Goal: Information Seeking & Learning: Learn about a topic

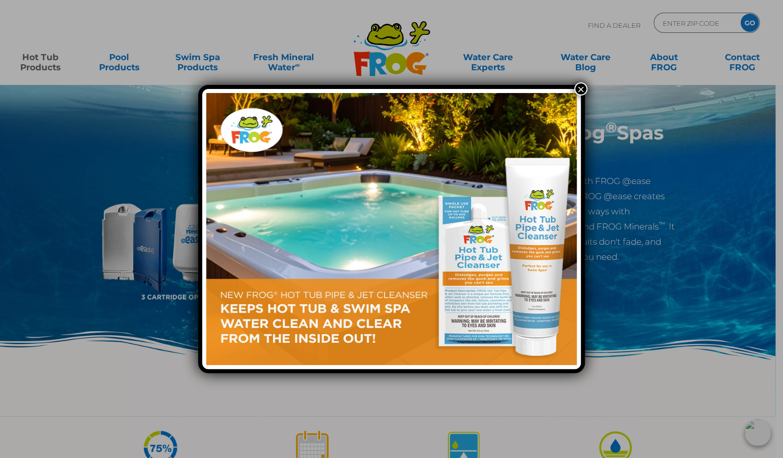
click at [583, 84] on button "×" at bounding box center [580, 88] width 13 height 13
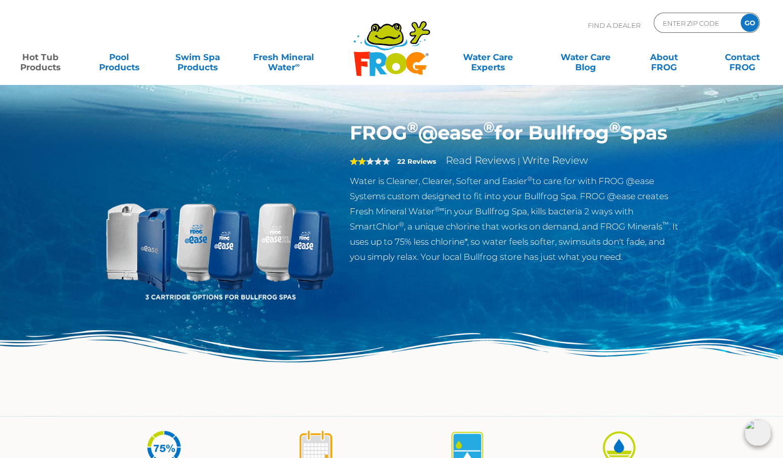
click at [227, 263] on img at bounding box center [220, 237] width 232 height 232
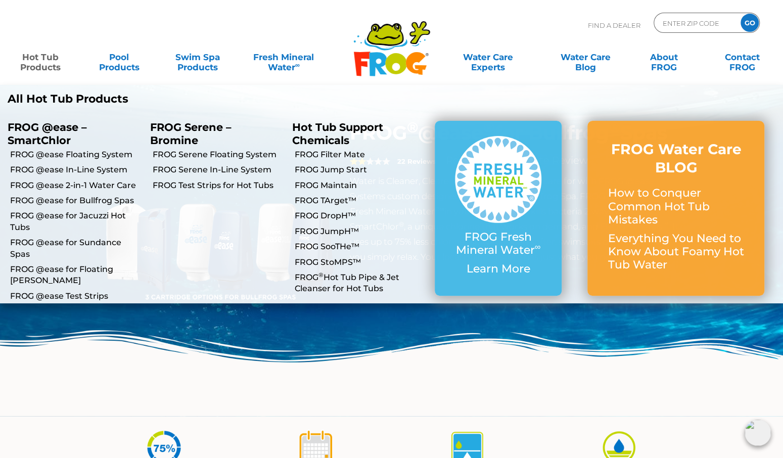
click at [46, 58] on link "Hot Tub Products" at bounding box center [40, 57] width 61 height 20
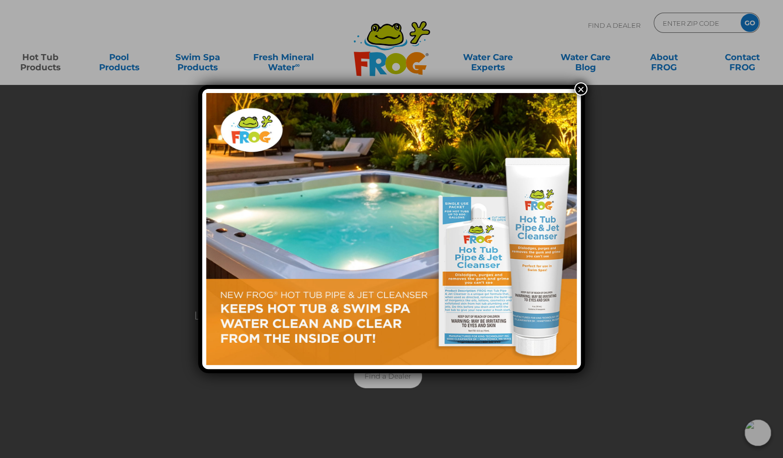
click at [583, 85] on button "×" at bounding box center [580, 88] width 13 height 13
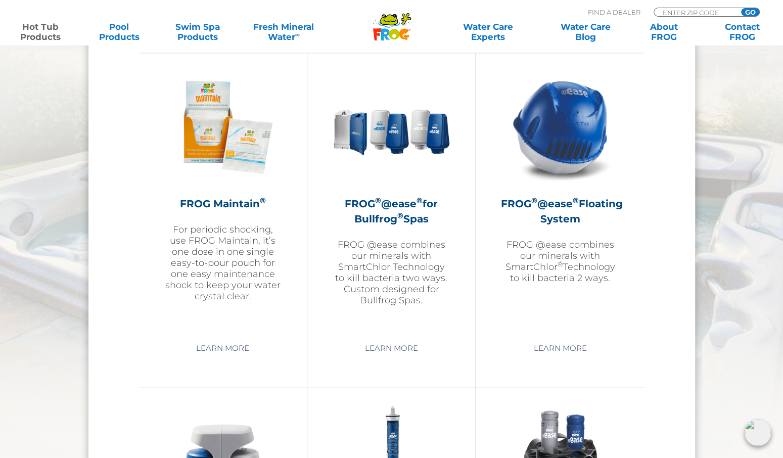
scroll to position [1157, 0]
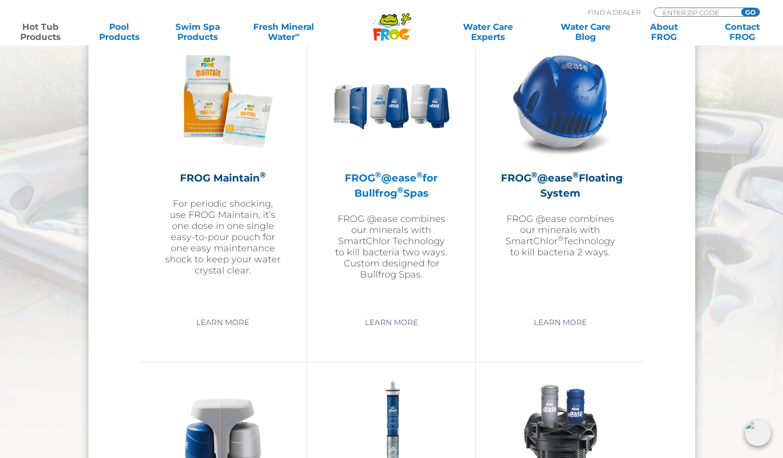
click at [388, 236] on p "FROG @ease combines our minerals with SmartChlor Technology to kill bacteria tw…" at bounding box center [391, 246] width 117 height 67
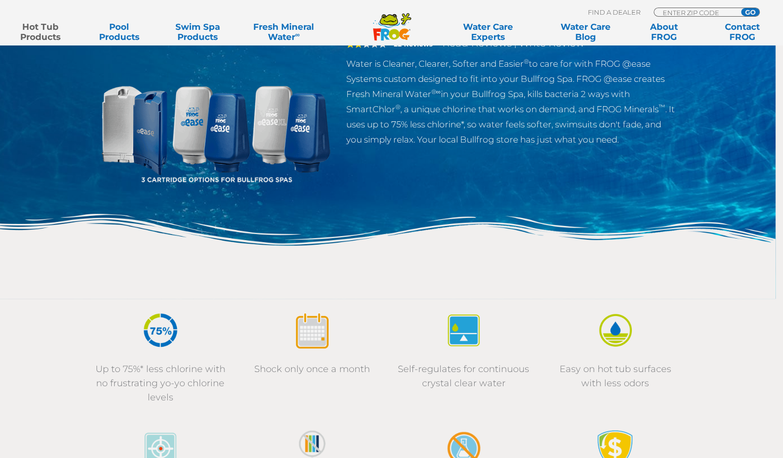
scroll to position [197, 0]
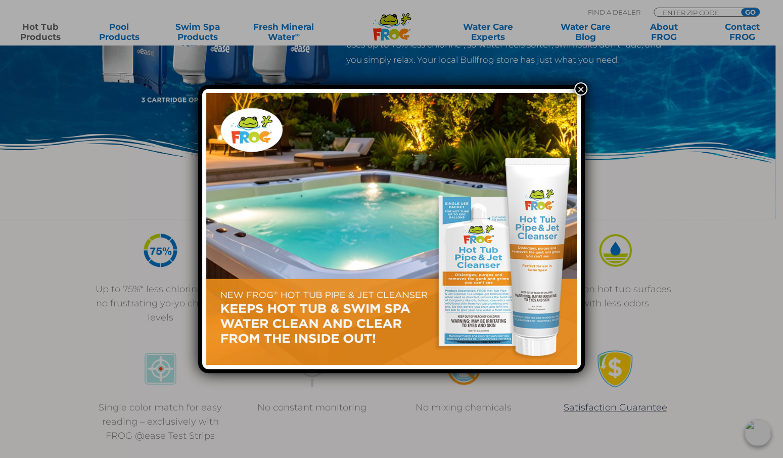
click at [582, 90] on button "×" at bounding box center [580, 88] width 13 height 13
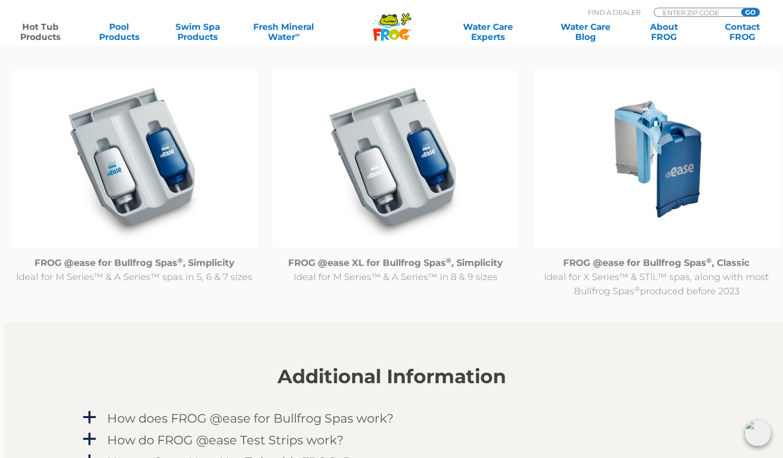
scroll to position [1039, 0]
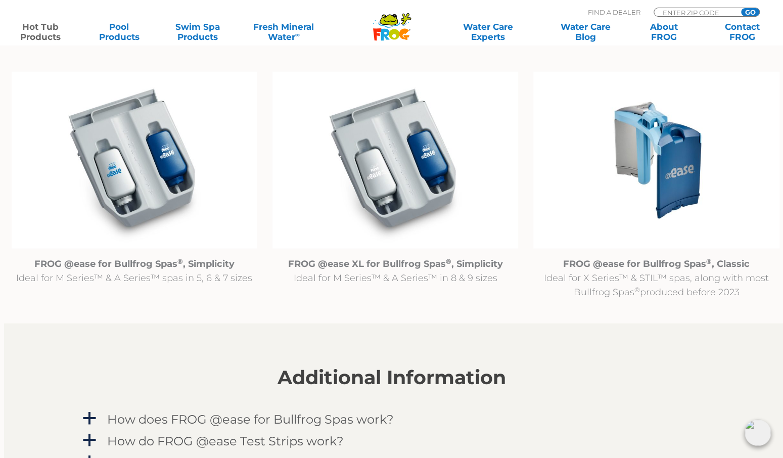
click at [149, 202] on img at bounding box center [135, 159] width 246 height 177
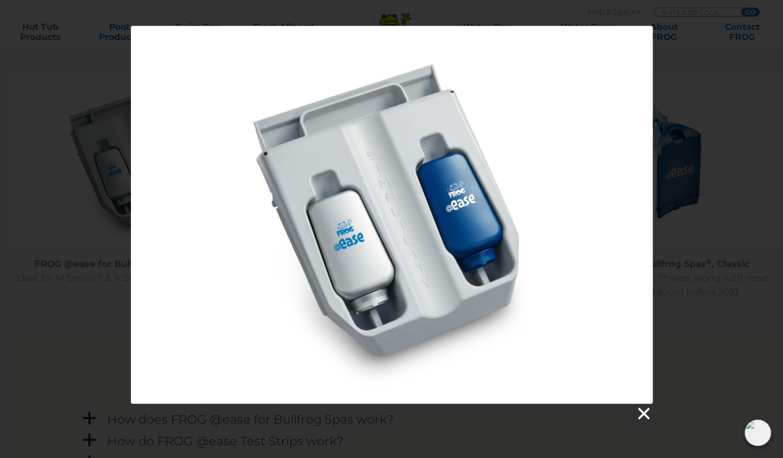
click at [646, 413] on link at bounding box center [643, 413] width 15 height 15
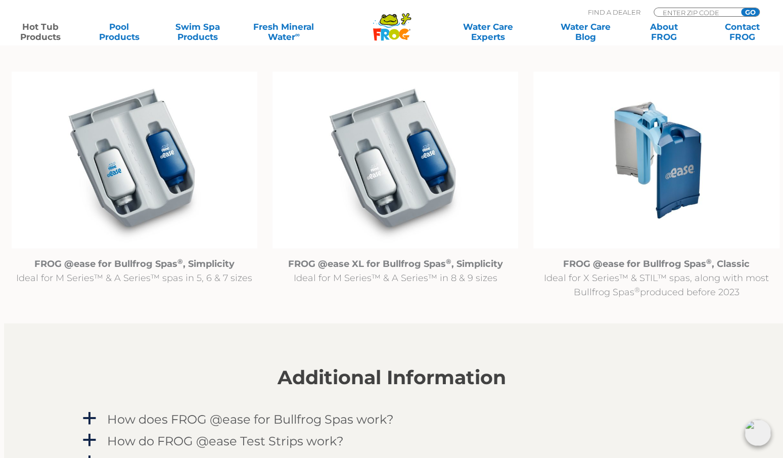
click at [128, 172] on img at bounding box center [135, 159] width 246 height 177
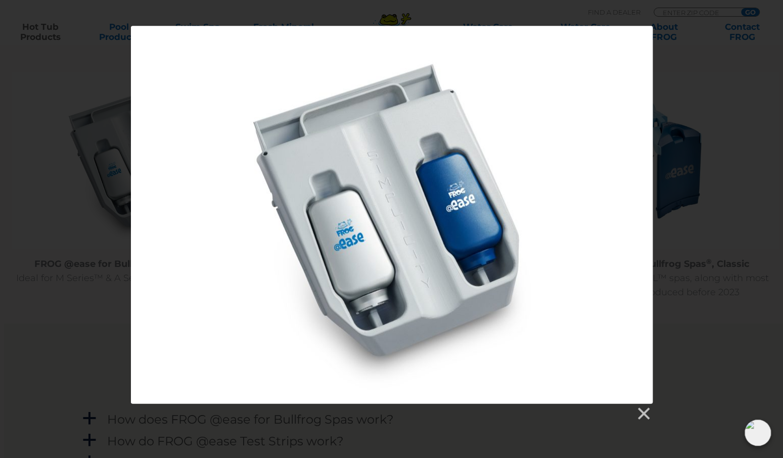
click at [251, 207] on div at bounding box center [392, 215] width 522 height 378
click at [643, 412] on link at bounding box center [643, 413] width 15 height 15
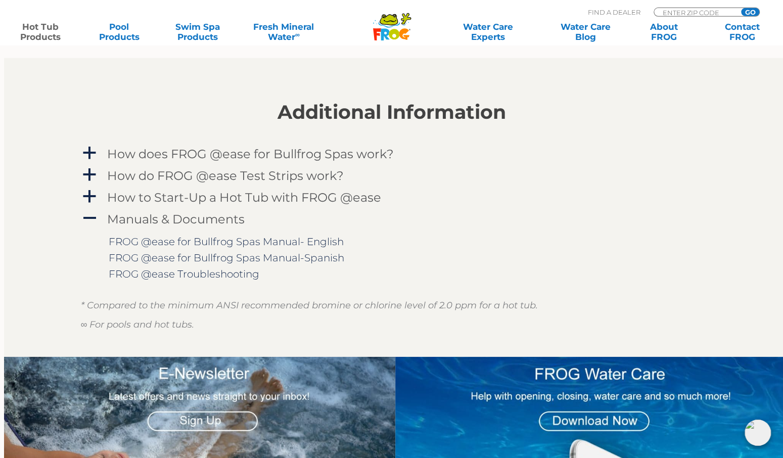
scroll to position [1302, 0]
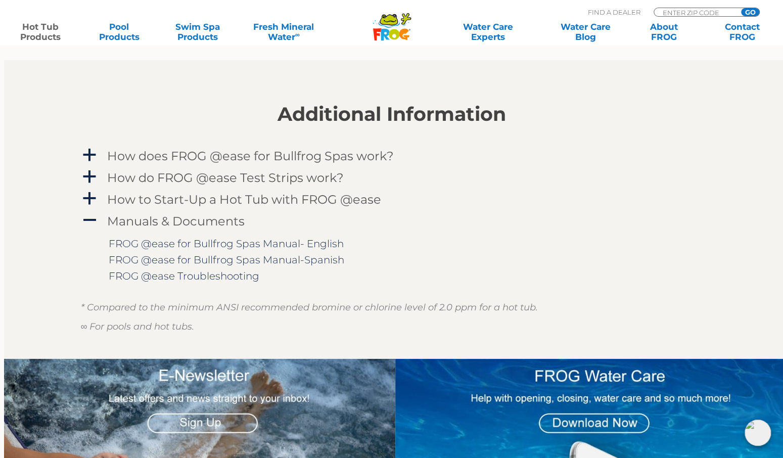
click at [389, 26] on icon ".st130{clip-path:url(#SVGID_2_);fill-rule:evenodd;clip-rule:evenodd;fill:#C3CC0…" at bounding box center [392, 27] width 39 height 28
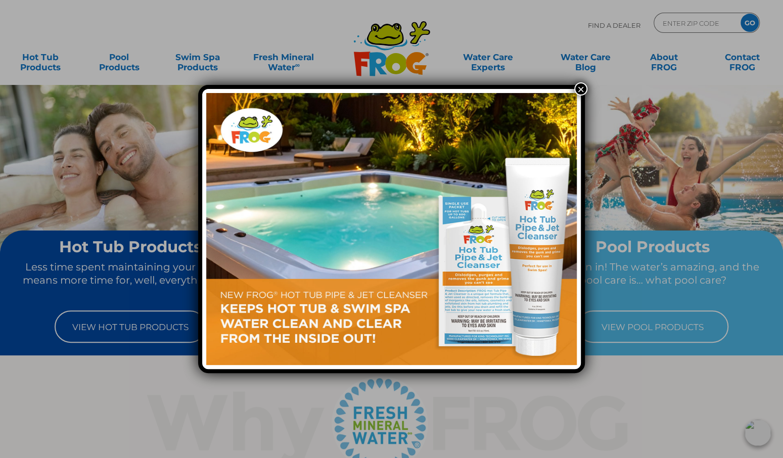
click at [579, 91] on button "×" at bounding box center [580, 88] width 13 height 13
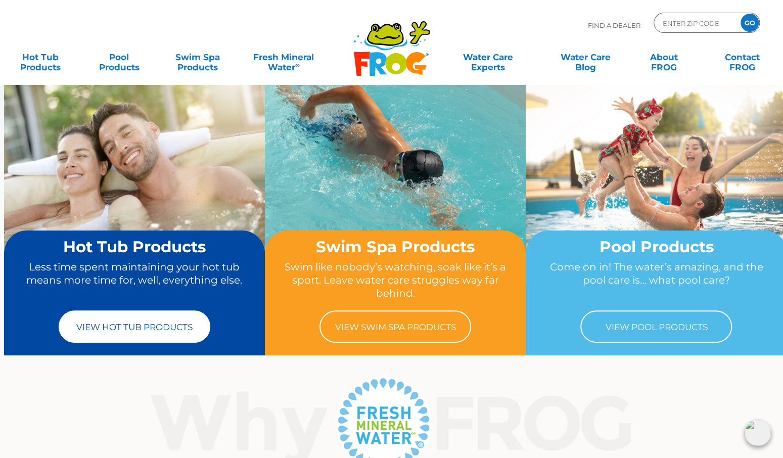
click at [134, 325] on link "View Hot Tub Products" at bounding box center [135, 326] width 152 height 32
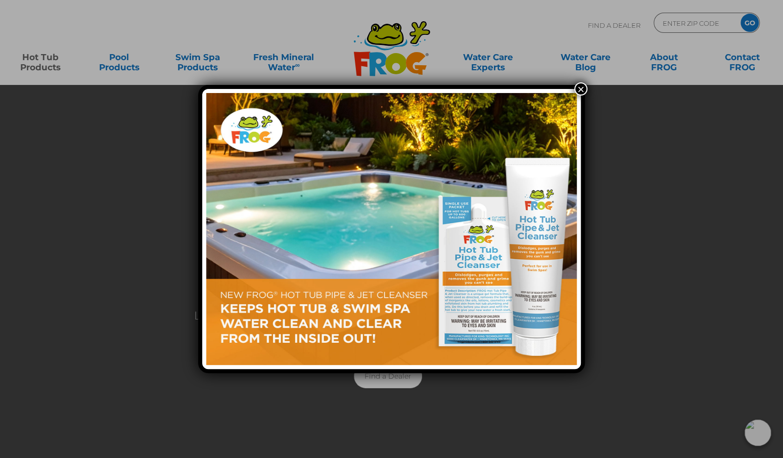
click at [581, 87] on button "×" at bounding box center [580, 88] width 13 height 13
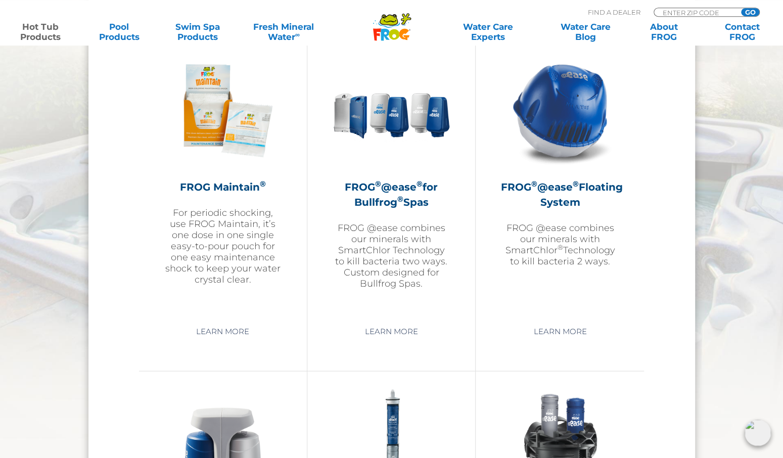
scroll to position [1157, 0]
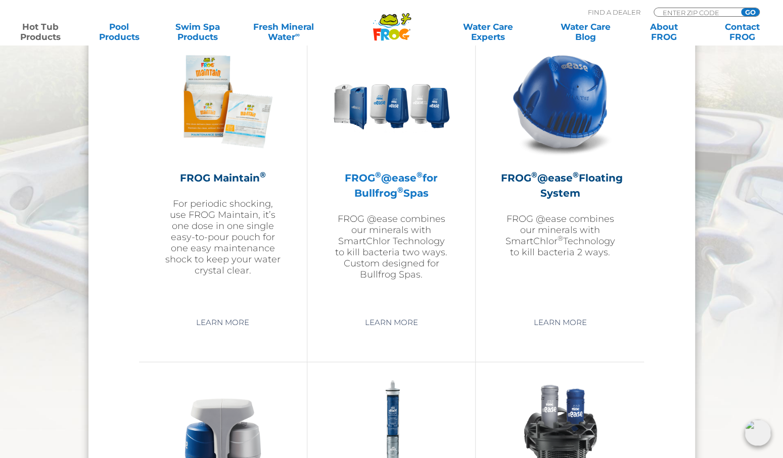
click at [382, 180] on h2 "FROG ® @ease ® for Bullfrog ® Spas" at bounding box center [391, 185] width 117 height 30
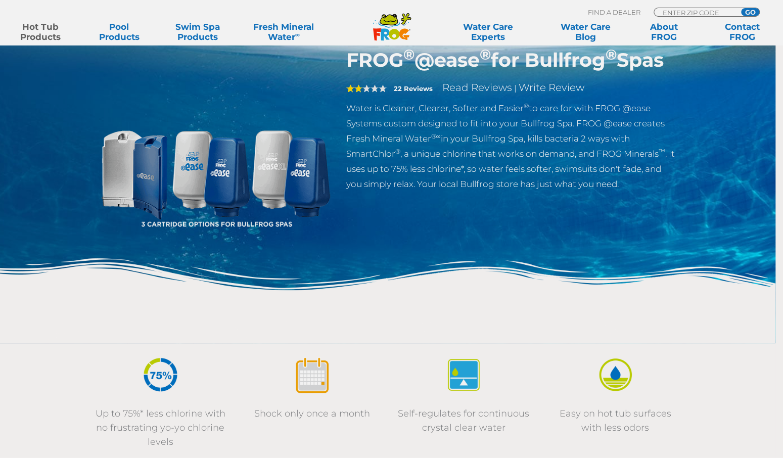
scroll to position [122, 0]
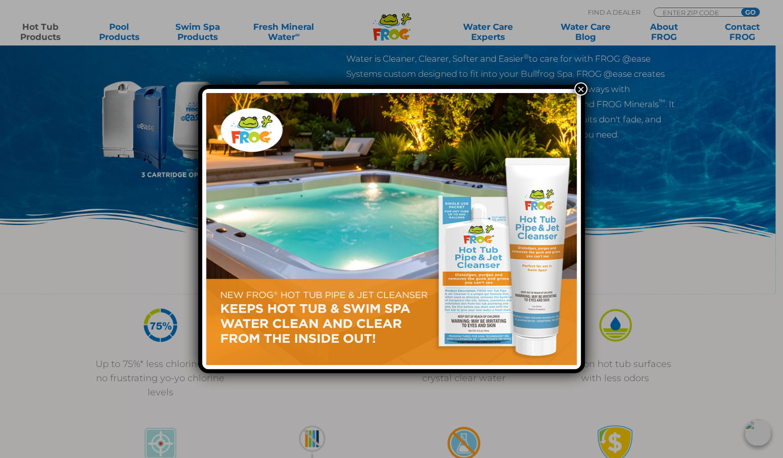
click at [583, 85] on button "×" at bounding box center [580, 88] width 13 height 13
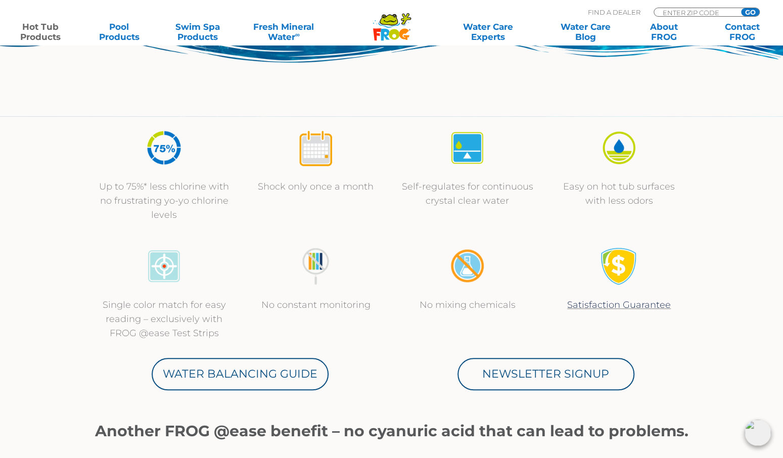
scroll to position [0, 0]
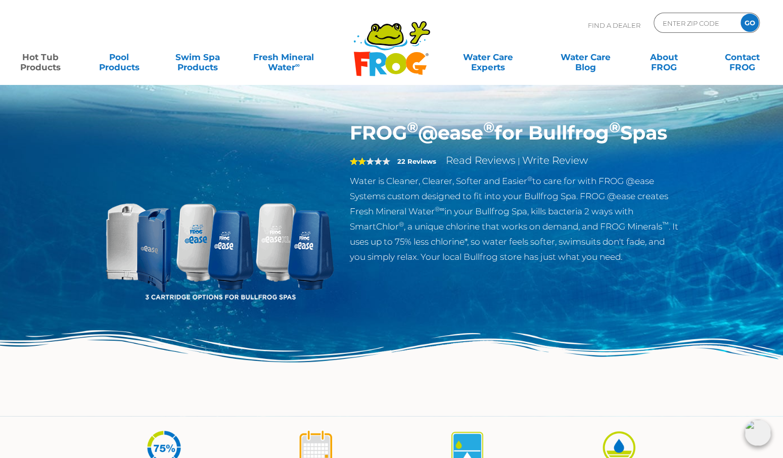
click at [404, 145] on h1 "FROG ® @ease ® for Bullfrog ® Spas" at bounding box center [515, 132] width 330 height 23
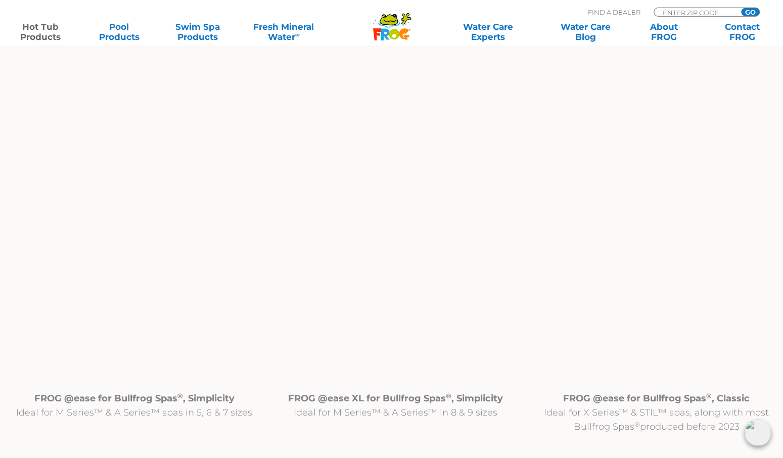
scroll to position [894, 0]
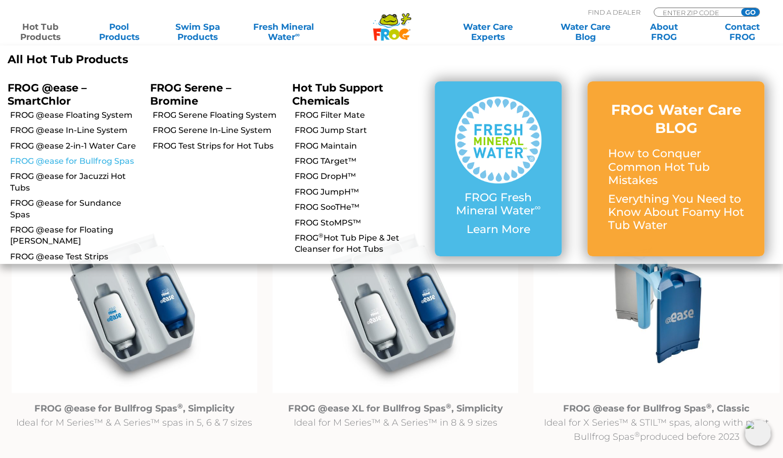
click at [78, 161] on link "FROG @ease for Bullfrog Spas" at bounding box center [76, 161] width 132 height 11
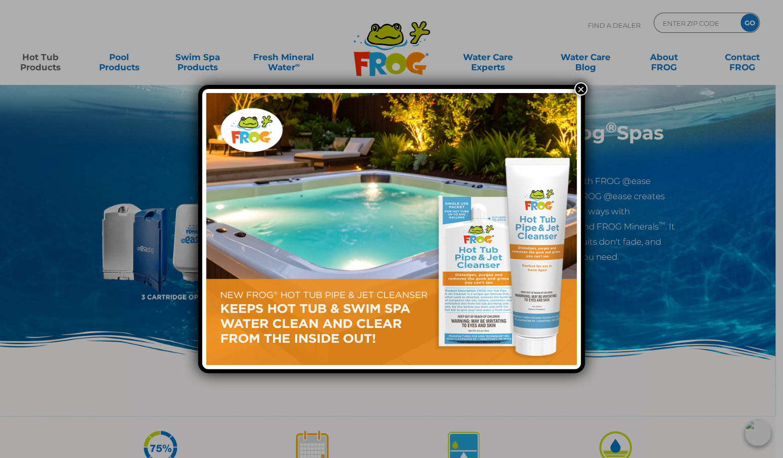
click at [331, 223] on img at bounding box center [391, 229] width 371 height 272
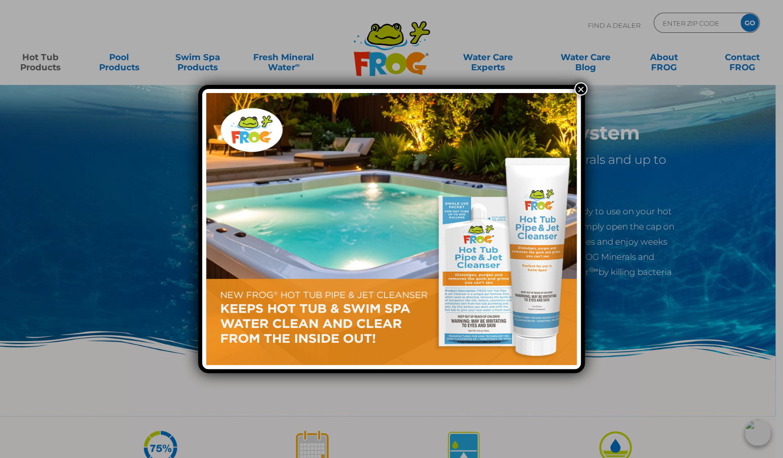
click at [579, 87] on button "×" at bounding box center [580, 88] width 13 height 13
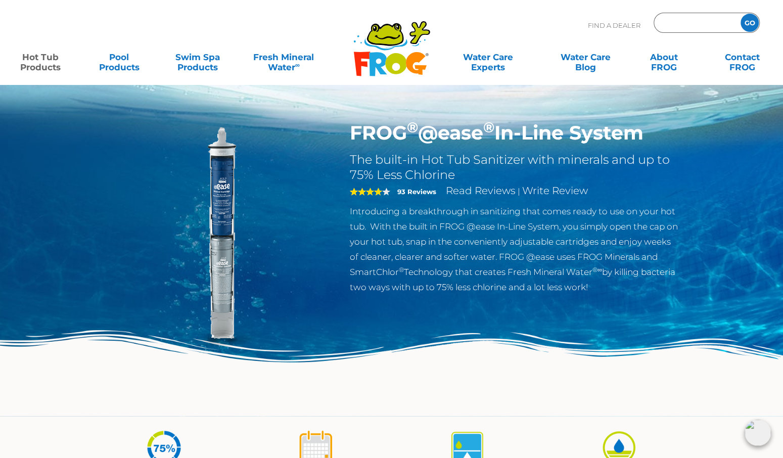
click at [694, 22] on input "Zip Code Form" at bounding box center [696, 23] width 68 height 15
type input "32163"
click at [741, 14] on input "GO" at bounding box center [750, 23] width 18 height 18
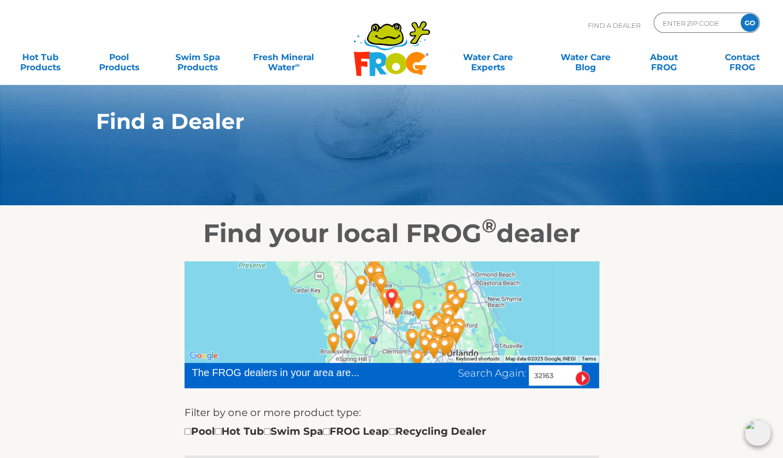
click at [387, 319] on img "Florida Spa and Pool Warehouse - 8 miles away." at bounding box center [397, 308] width 31 height 35
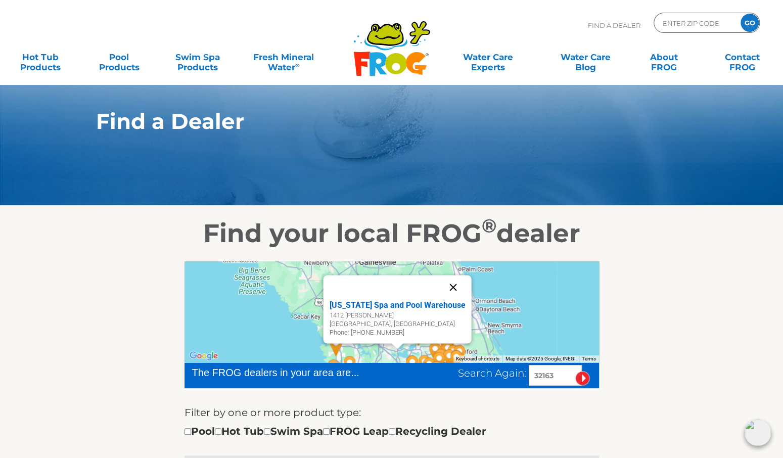
click at [450, 284] on button "Close" at bounding box center [453, 287] width 24 height 24
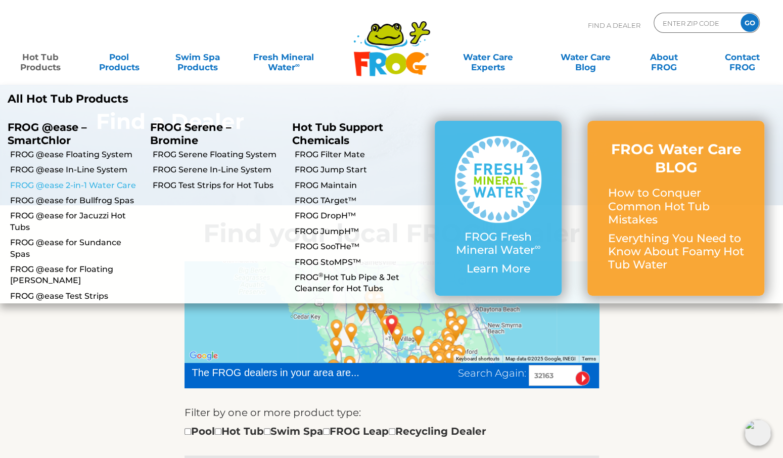
click at [55, 183] on link "FROG @ease 2-in-1 Water Care" at bounding box center [76, 185] width 132 height 11
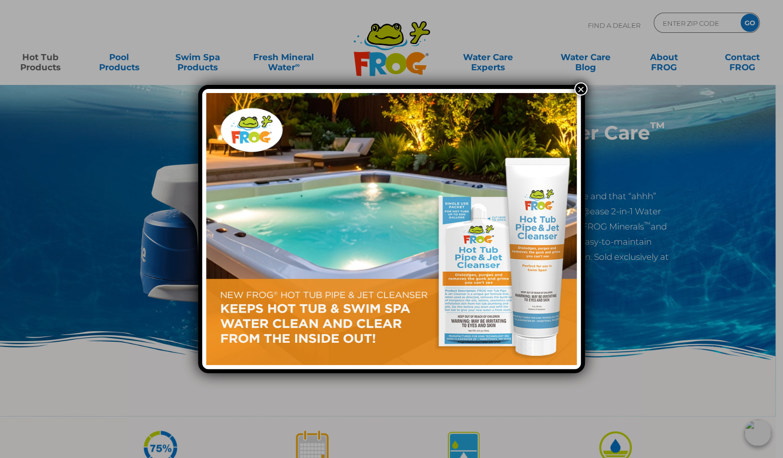
click at [30, 62] on div "×" at bounding box center [391, 229] width 783 height 458
click at [42, 55] on div "×" at bounding box center [391, 229] width 783 height 458
click at [579, 92] on button "×" at bounding box center [580, 88] width 13 height 13
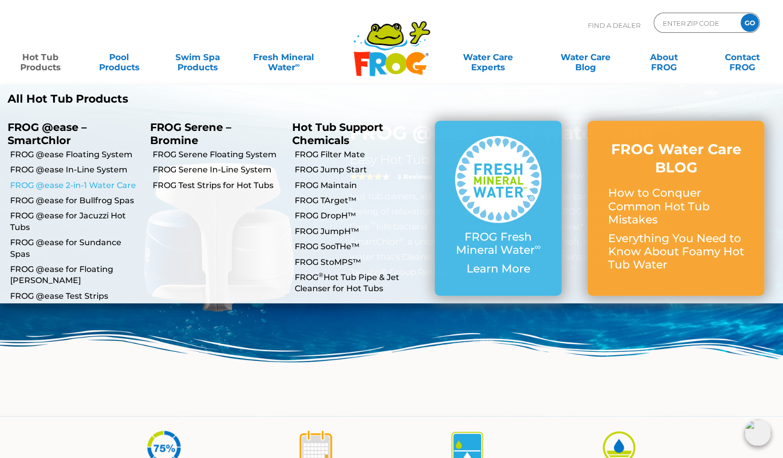
click at [76, 182] on link "FROG @ease 2-in-1 Water Care" at bounding box center [76, 185] width 132 height 11
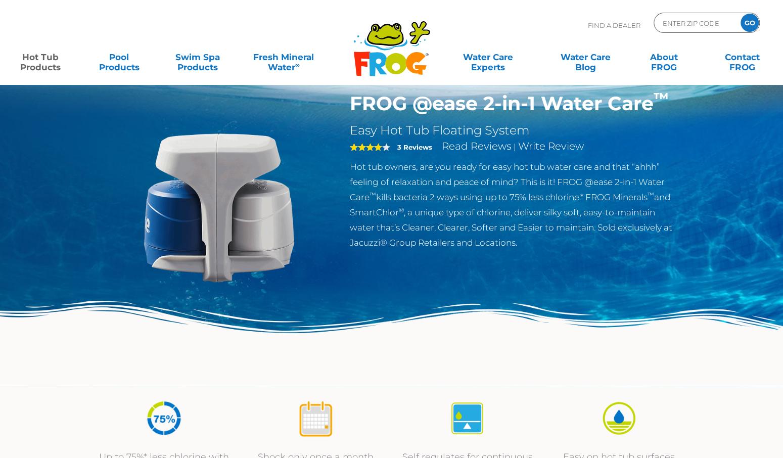
scroll to position [158, 0]
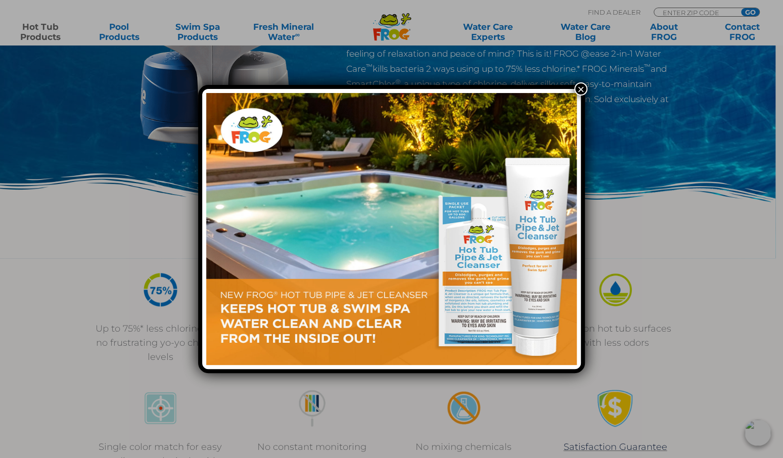
click at [583, 87] on button "×" at bounding box center [580, 88] width 13 height 13
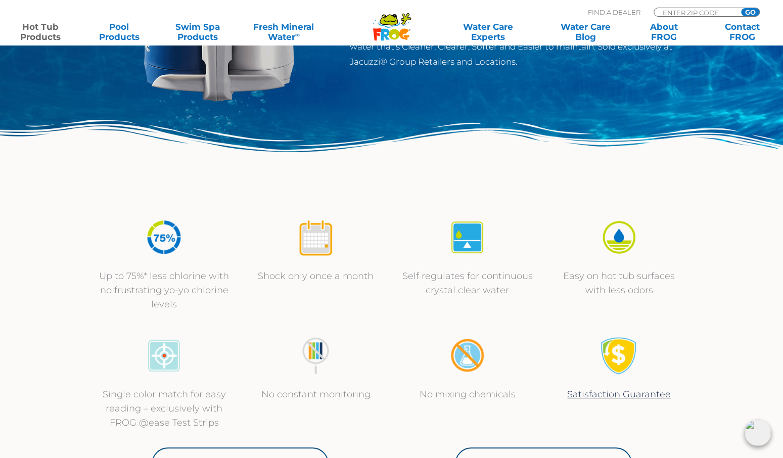
scroll to position [0, 0]
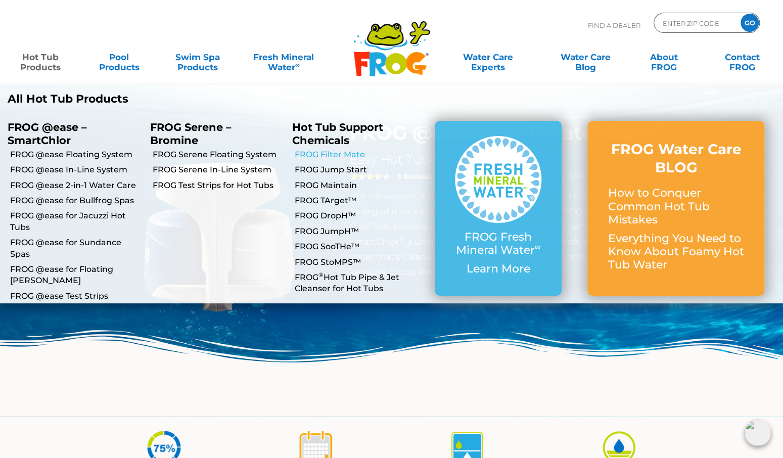
click at [333, 153] on link "FROG Filter Mate" at bounding box center [361, 154] width 132 height 11
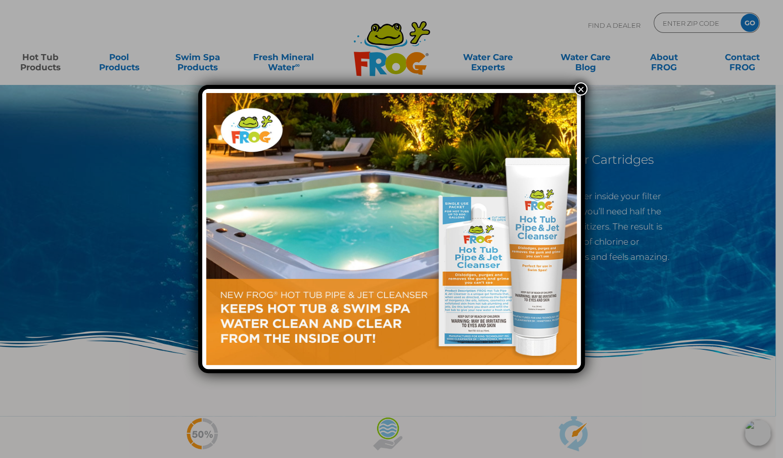
click at [28, 63] on div "×" at bounding box center [391, 229] width 783 height 458
click at [383, 313] on img at bounding box center [391, 229] width 371 height 272
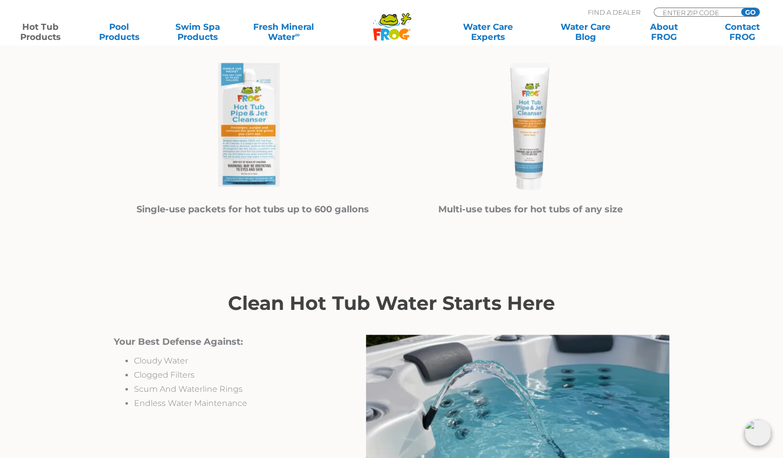
scroll to position [526, 0]
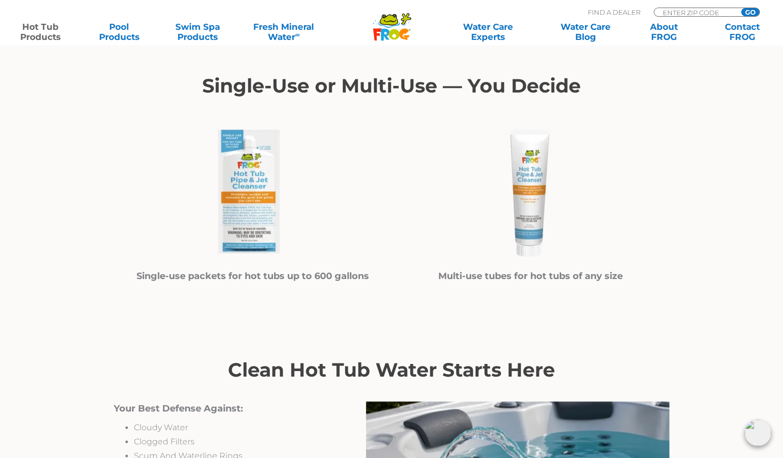
click at [244, 202] on img at bounding box center [253, 193] width 152 height 152
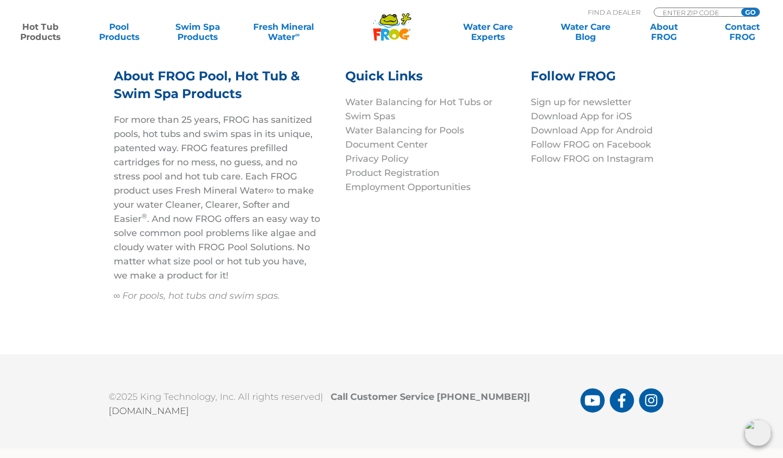
scroll to position [4630, 0]
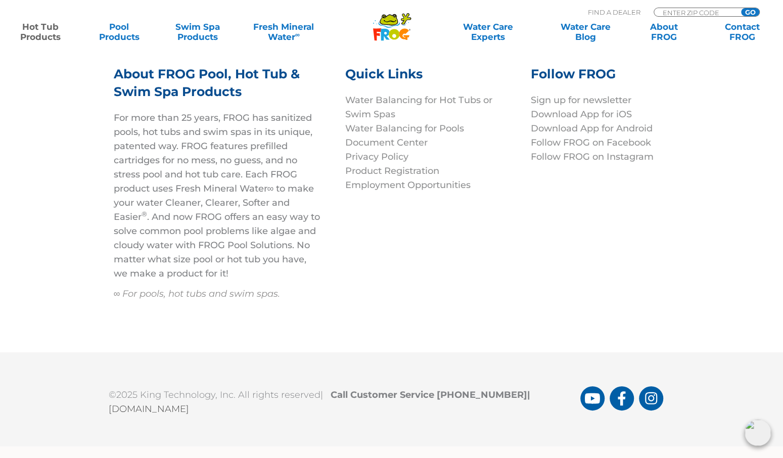
click at [175, 404] on link "[DOMAIN_NAME]" at bounding box center [149, 409] width 80 height 11
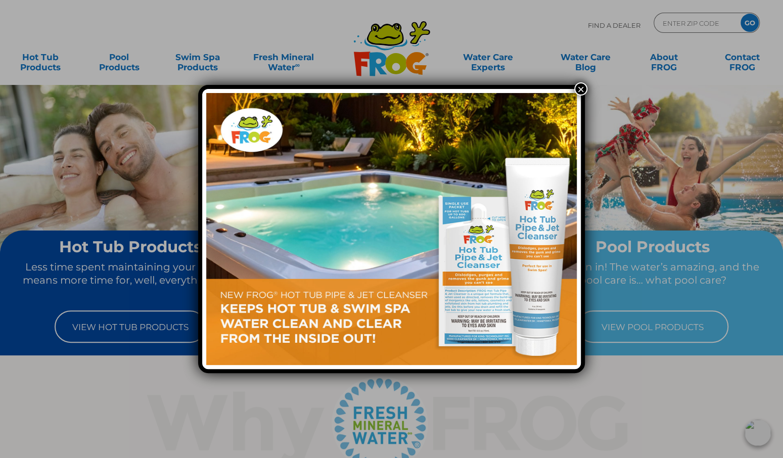
click at [576, 90] on button "×" at bounding box center [580, 88] width 13 height 13
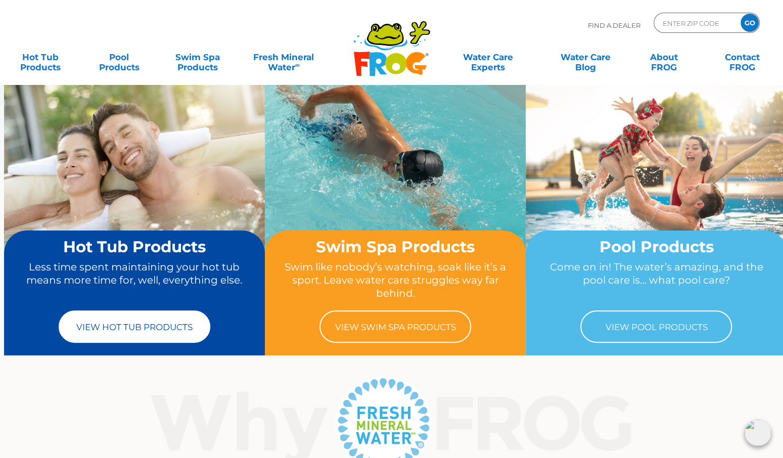
click at [117, 326] on link "View Hot Tub Products" at bounding box center [135, 326] width 152 height 32
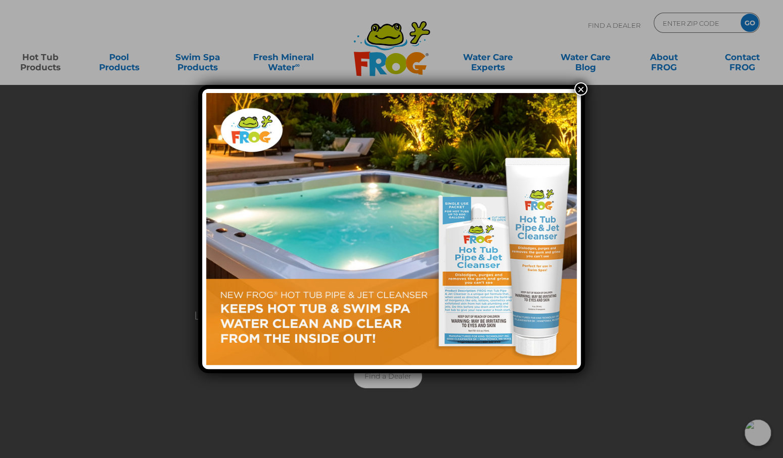
click at [586, 85] on button "×" at bounding box center [580, 88] width 13 height 13
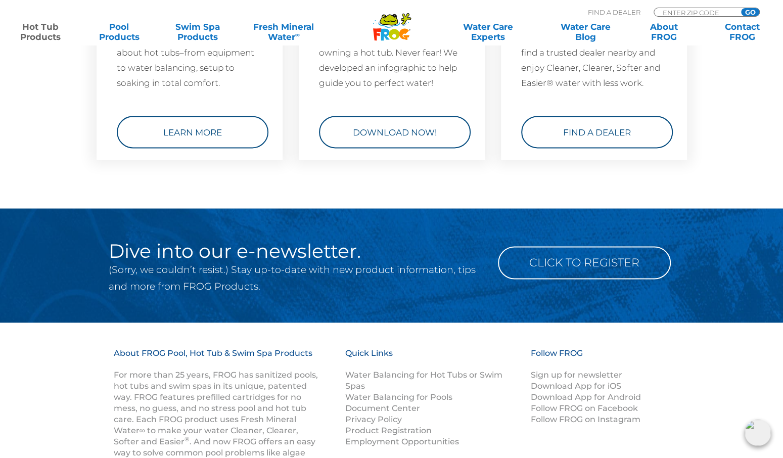
scroll to position [3363, 0]
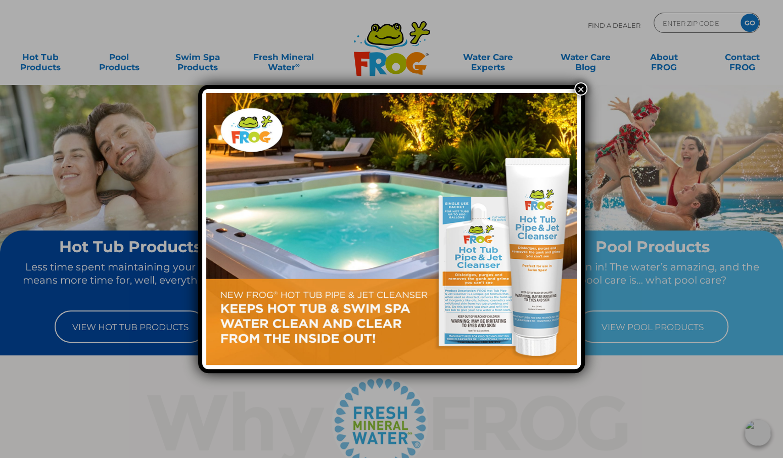
click at [579, 89] on button "×" at bounding box center [580, 88] width 13 height 13
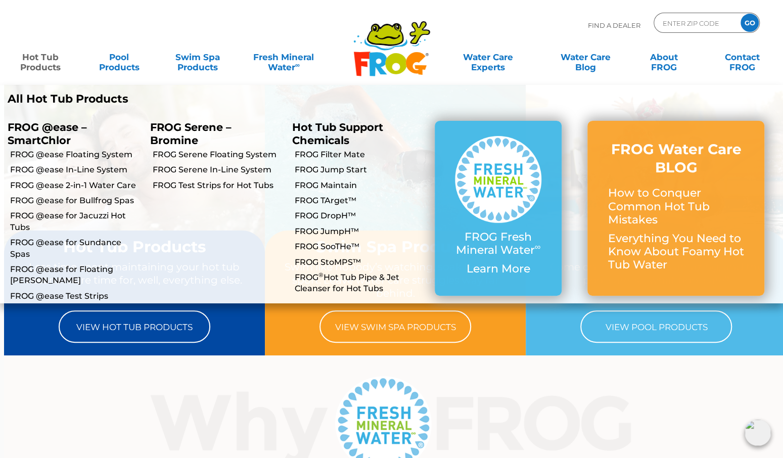
click at [42, 58] on link "Hot Tub Products" at bounding box center [40, 57] width 61 height 20
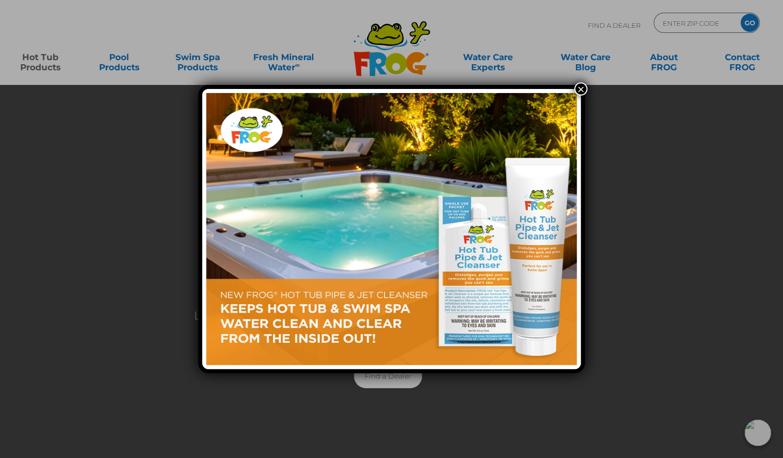
click at [47, 65] on div "×" at bounding box center [391, 229] width 783 height 458
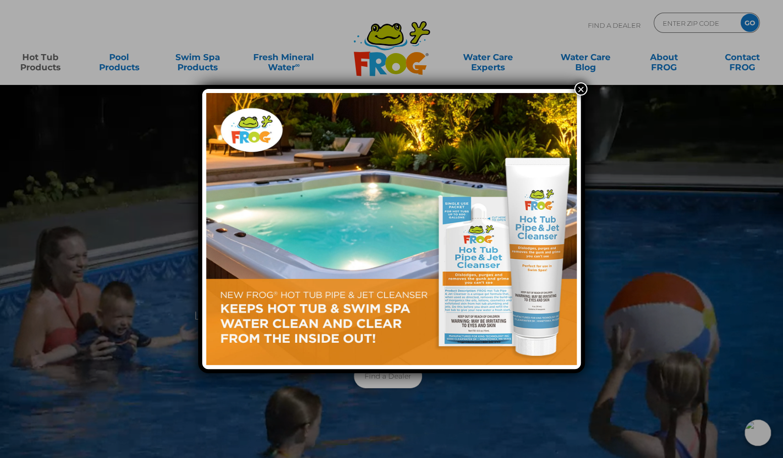
click at [582, 90] on button "×" at bounding box center [580, 88] width 13 height 13
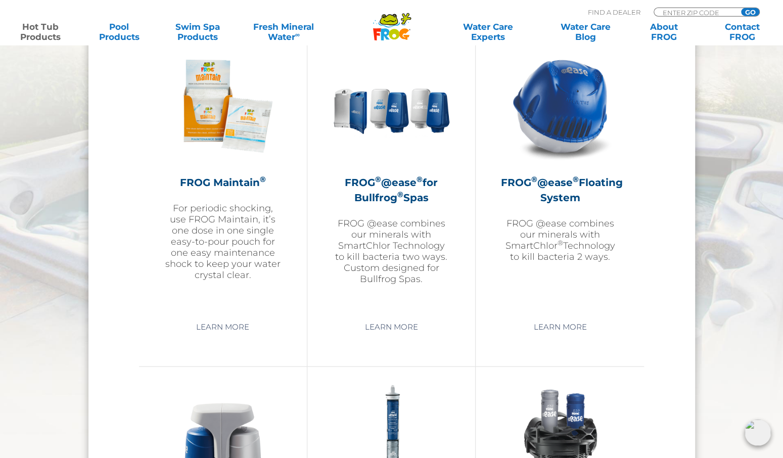
scroll to position [1157, 0]
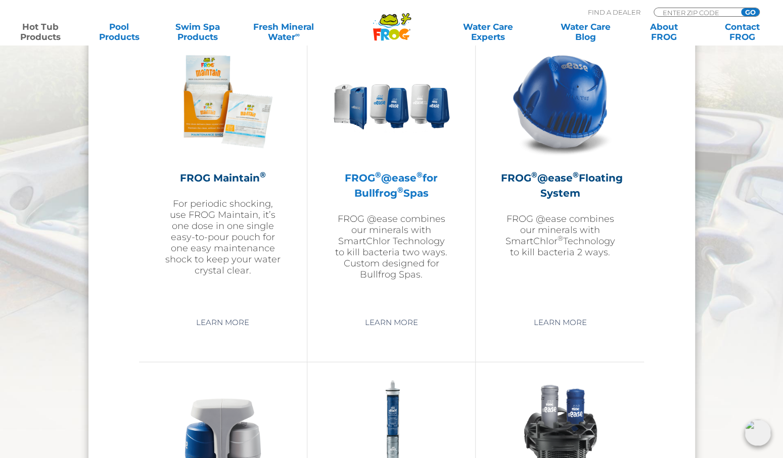
click at [401, 179] on h2 "FROG ® @ease ® for Bullfrog ® Spas" at bounding box center [391, 185] width 117 height 30
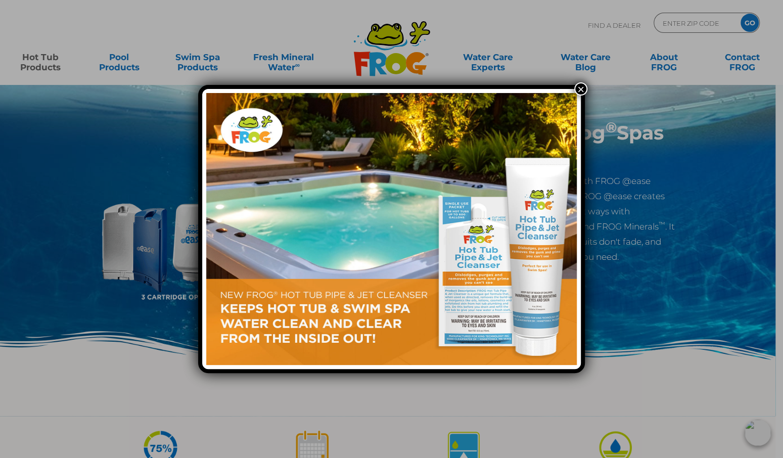
click at [579, 87] on button "×" at bounding box center [580, 88] width 13 height 13
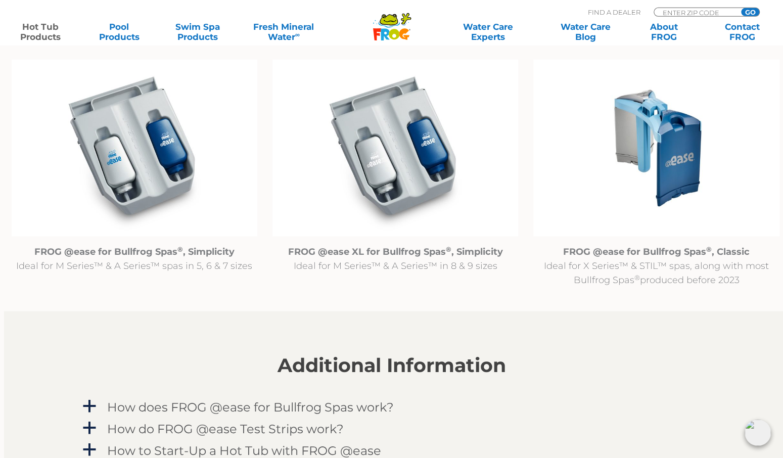
scroll to position [1052, 0]
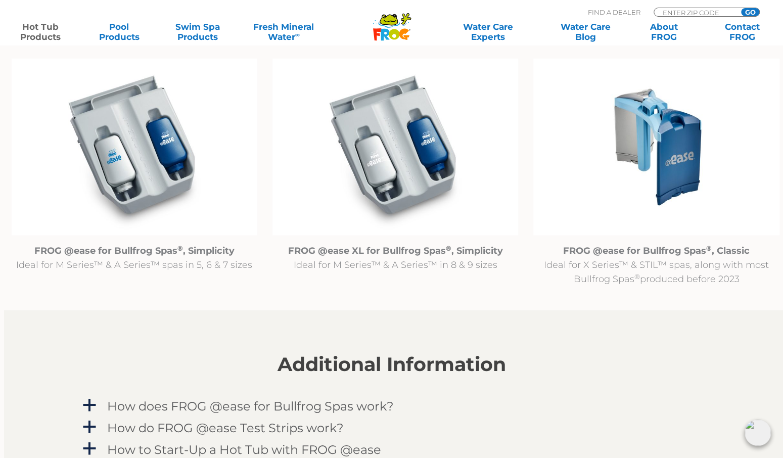
click at [139, 157] on img at bounding box center [135, 146] width 246 height 177
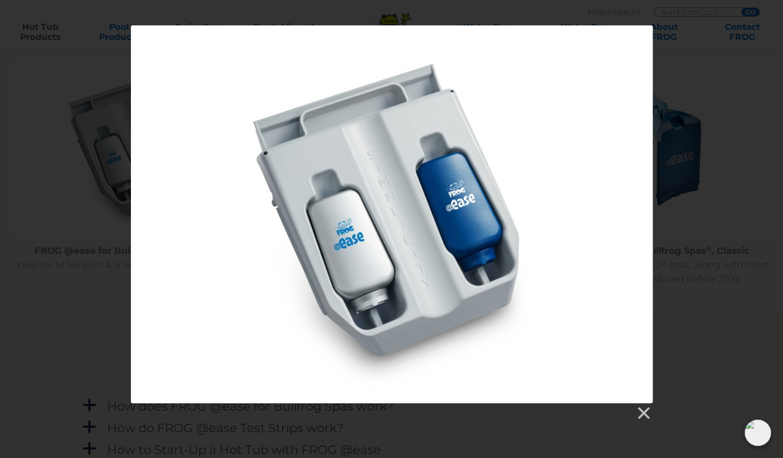
click at [365, 226] on div at bounding box center [392, 214] width 522 height 378
click at [643, 414] on link at bounding box center [643, 413] width 15 height 15
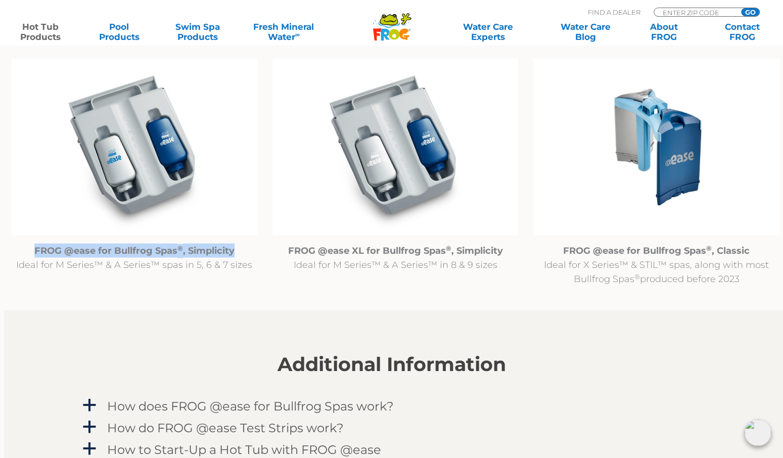
drag, startPoint x: 35, startPoint y: 249, endPoint x: 234, endPoint y: 255, distance: 198.8
click at [234, 255] on strong "FROG @ease for Bullfrog Spas ® , Simplicity" at bounding box center [134, 250] width 200 height 11
copy strong "FROG @ease for Bullfrog Spas ® , Simplicity"
click at [166, 158] on img at bounding box center [135, 146] width 246 height 177
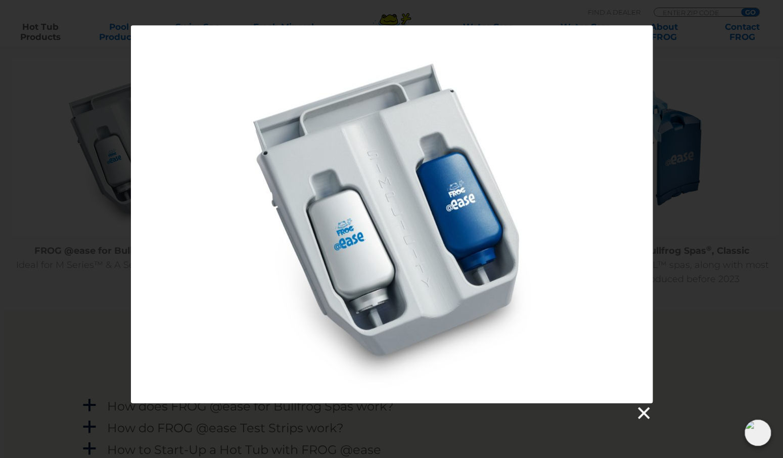
click at [640, 413] on link at bounding box center [643, 413] width 15 height 15
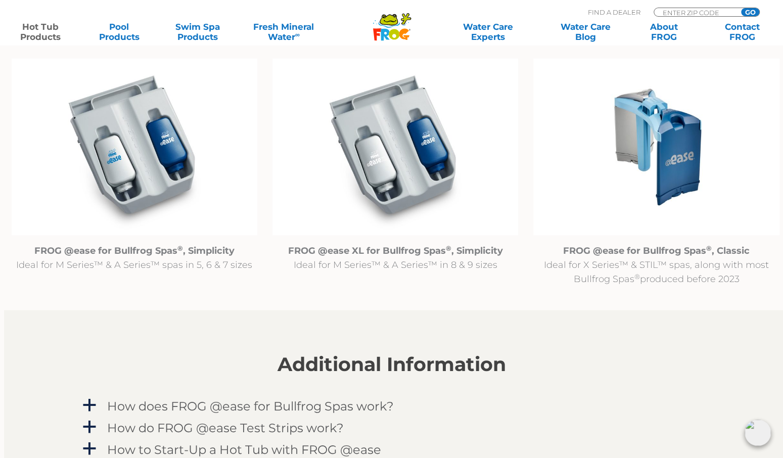
click at [757, 433] on img at bounding box center [758, 433] width 26 height 26
